Goal: Book appointment/travel/reservation

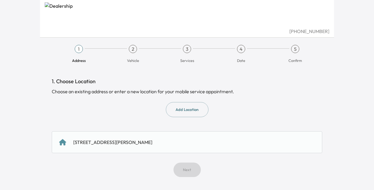
click at [222, 140] on div "[STREET_ADDRESS][PERSON_NAME]" at bounding box center [187, 141] width 256 height 7
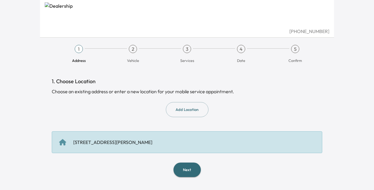
click at [184, 170] on button "Next" at bounding box center [187, 169] width 27 height 14
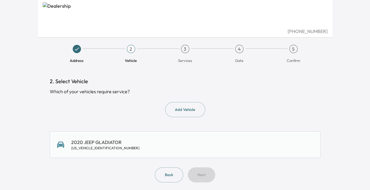
click at [172, 147] on div "2020 JEEP GLADIATOR [US_VEHICLE_IDENTIFICATION_NUMBER]" at bounding box center [185, 144] width 256 height 12
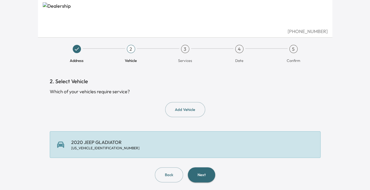
click at [199, 174] on button "Next" at bounding box center [201, 174] width 27 height 15
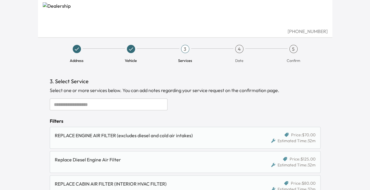
click at [77, 105] on input "text" at bounding box center [109, 104] width 118 height 12
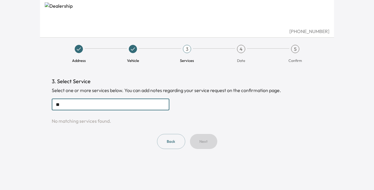
type input "*"
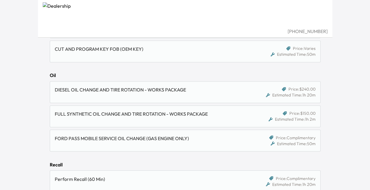
scroll to position [458, 0]
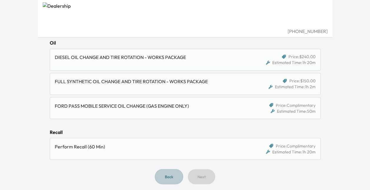
click at [169, 171] on button "Back" at bounding box center [169, 176] width 28 height 15
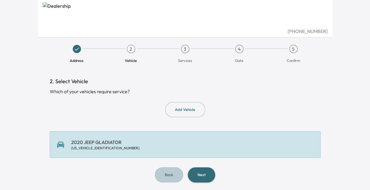
click at [169, 171] on button "Back" at bounding box center [169, 174] width 28 height 15
